Goal: Information Seeking & Learning: Learn about a topic

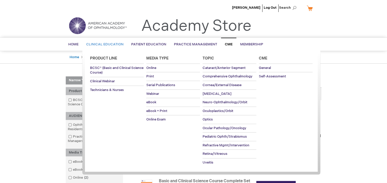
click at [109, 44] on span "Clinical Education" at bounding box center [104, 44] width 37 height 4
